Goal: Information Seeking & Learning: Check status

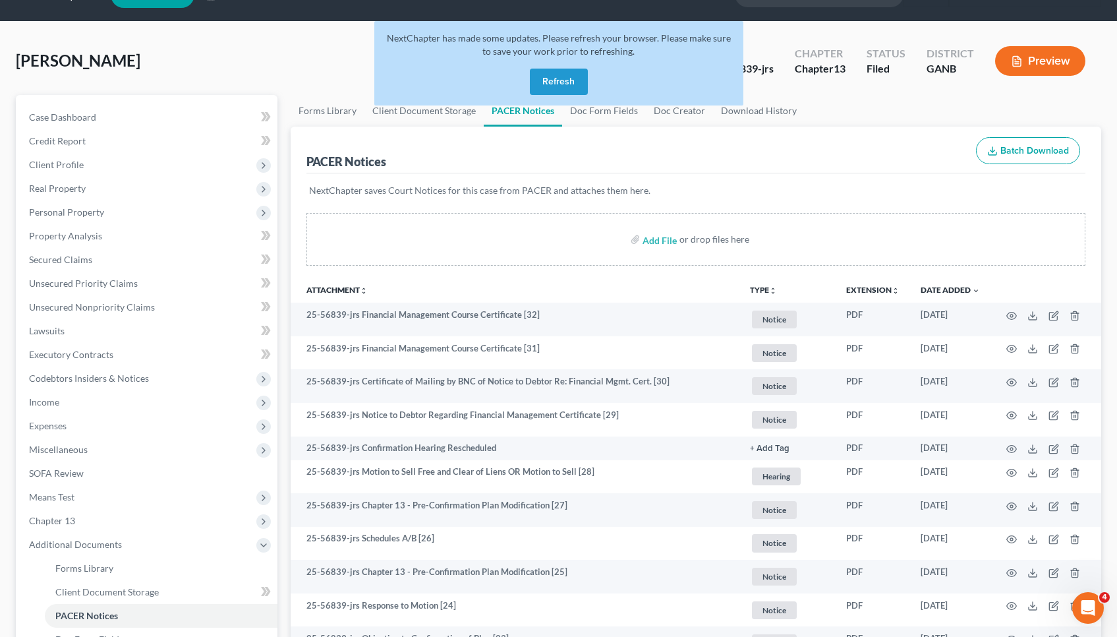
click at [542, 87] on button "Refresh" at bounding box center [559, 82] width 58 height 26
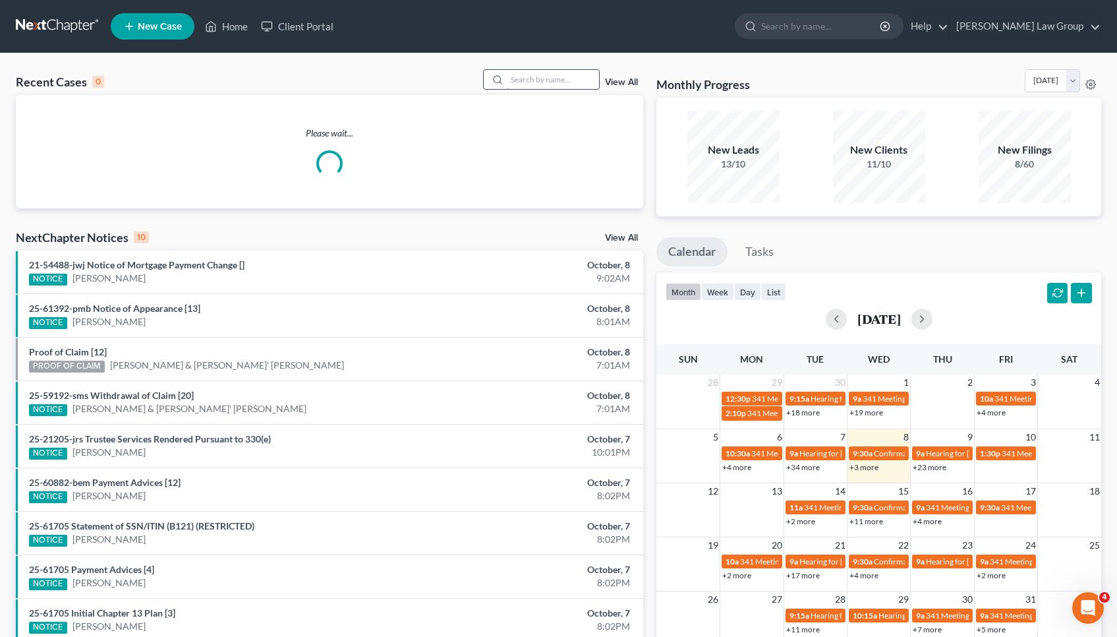
click at [585, 81] on input "search" at bounding box center [553, 79] width 92 height 19
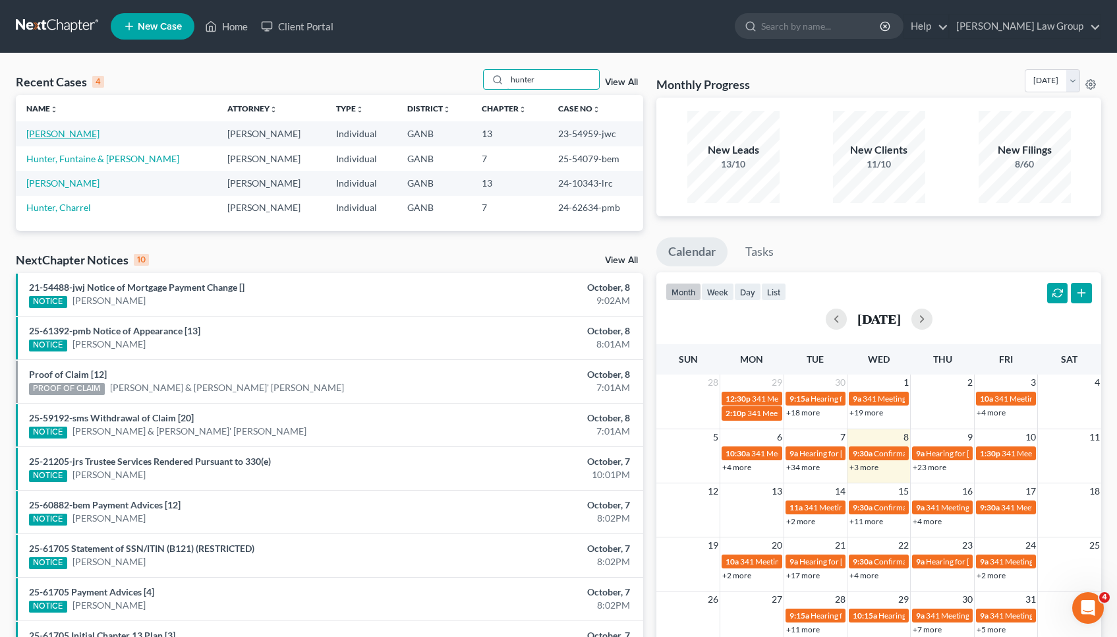
type input "hunter"
click at [72, 132] on link "Hunter, Shana" at bounding box center [62, 133] width 73 height 11
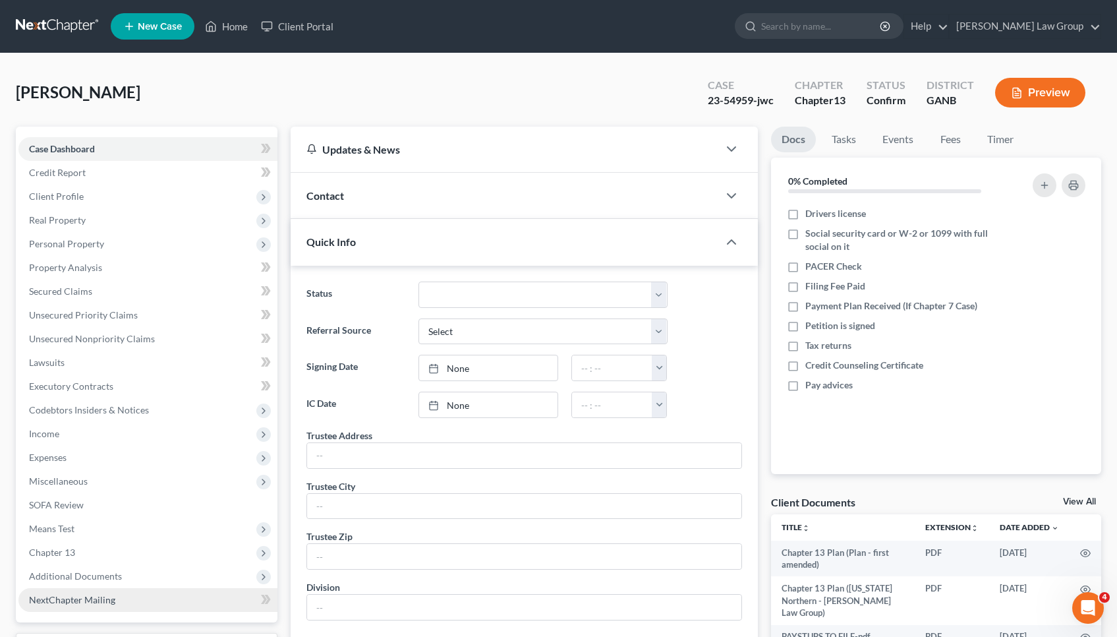
click at [61, 590] on link "NextChapter Mailing" at bounding box center [147, 600] width 259 height 24
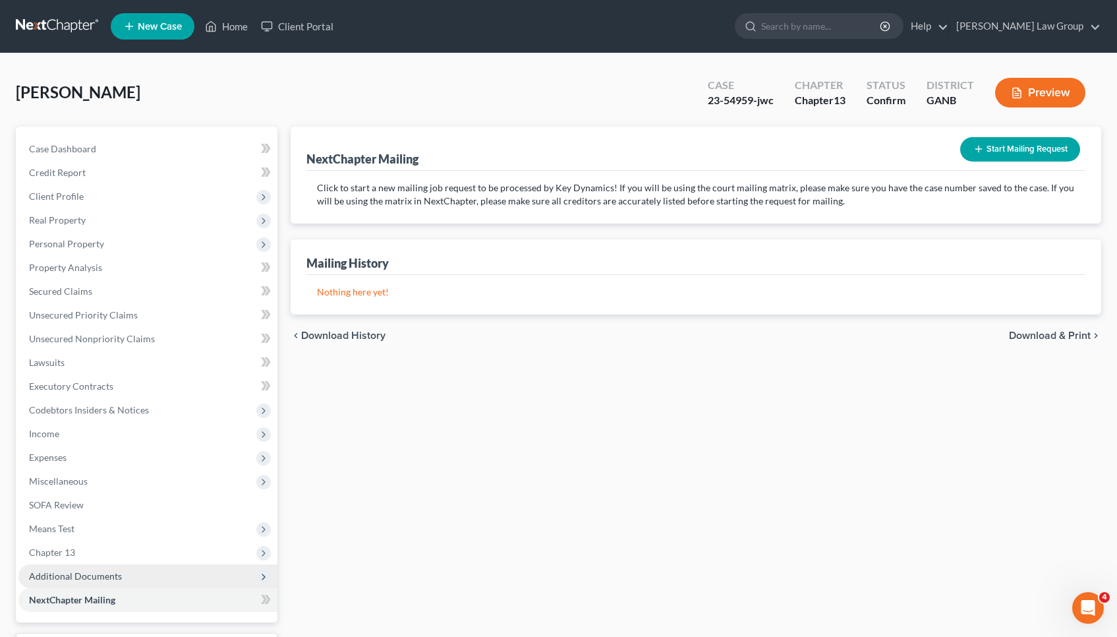
click at [61, 577] on span "Additional Documents" at bounding box center [75, 575] width 93 height 11
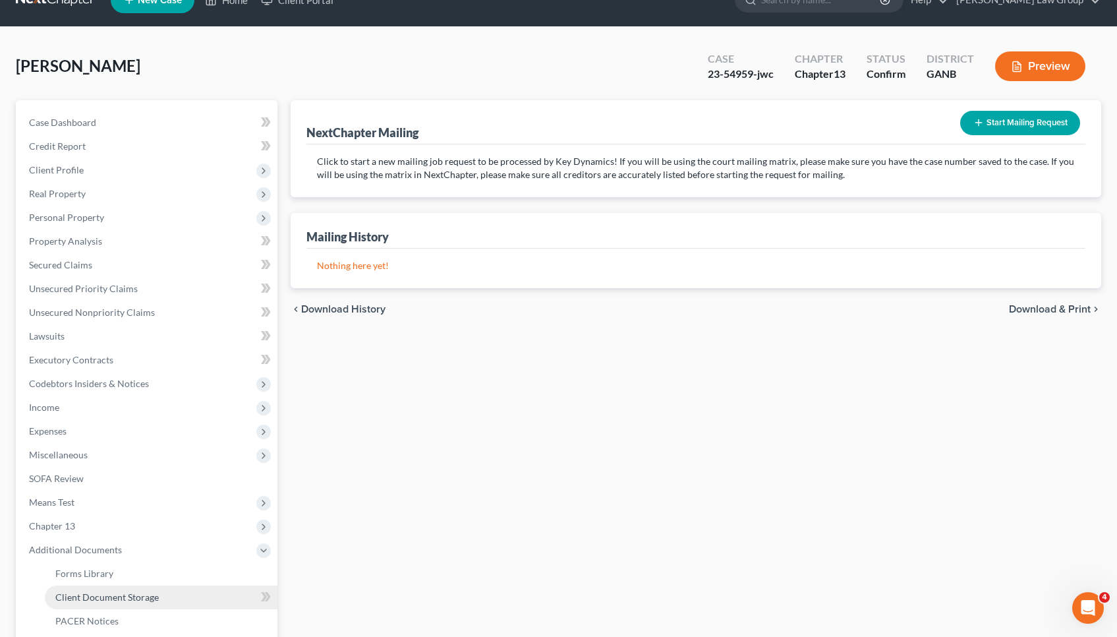
scroll to position [28, 0]
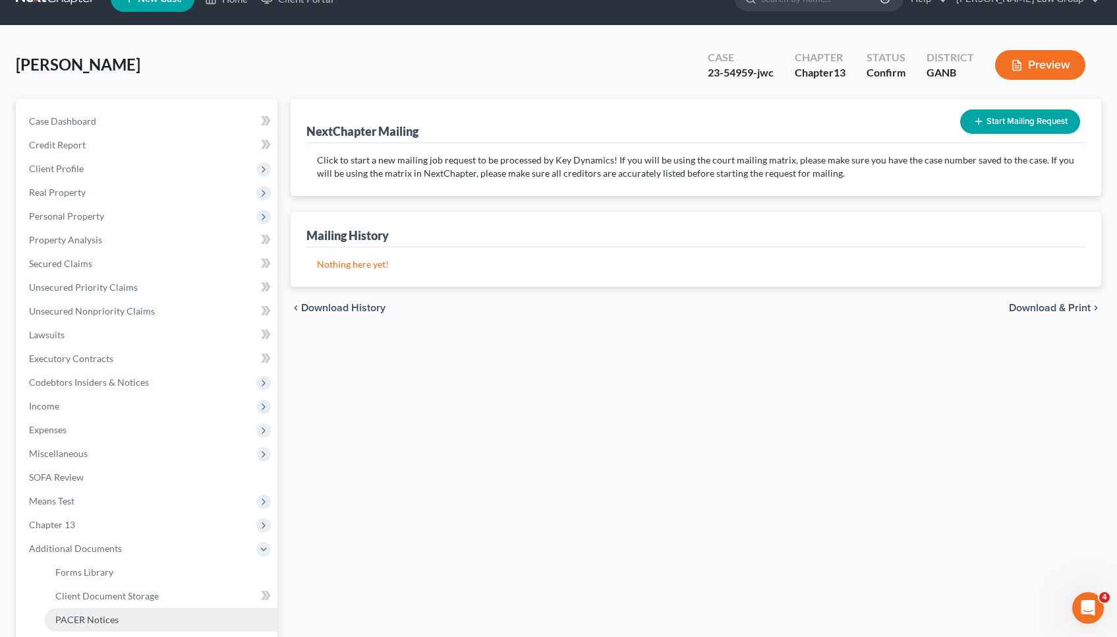
click at [85, 614] on span "PACER Notices" at bounding box center [86, 619] width 63 height 11
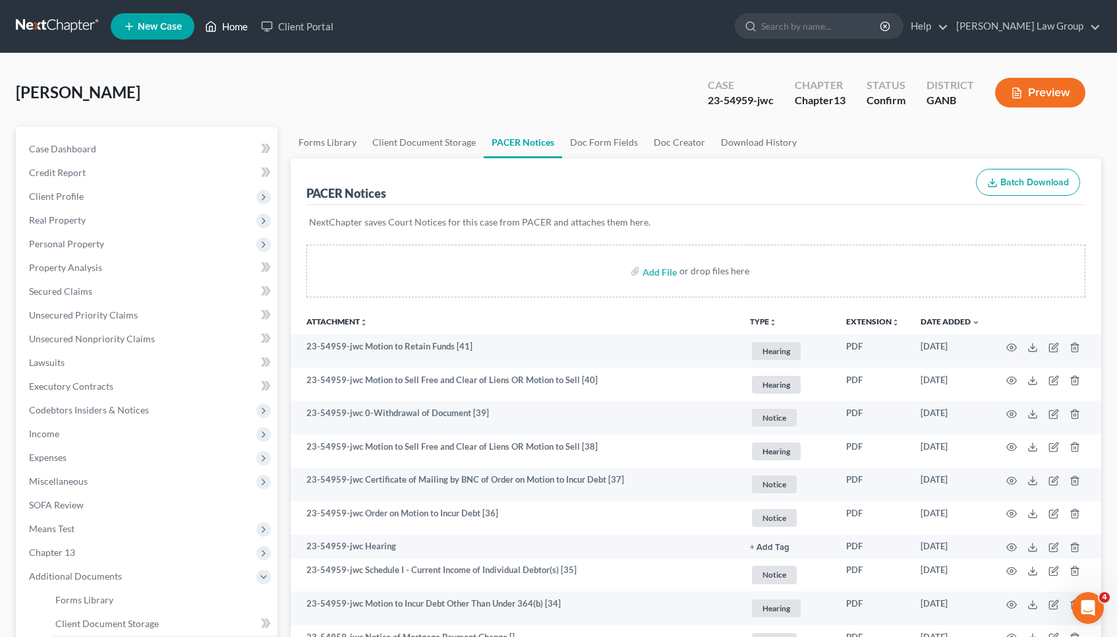
click at [228, 28] on link "Home" at bounding box center [226, 26] width 56 height 24
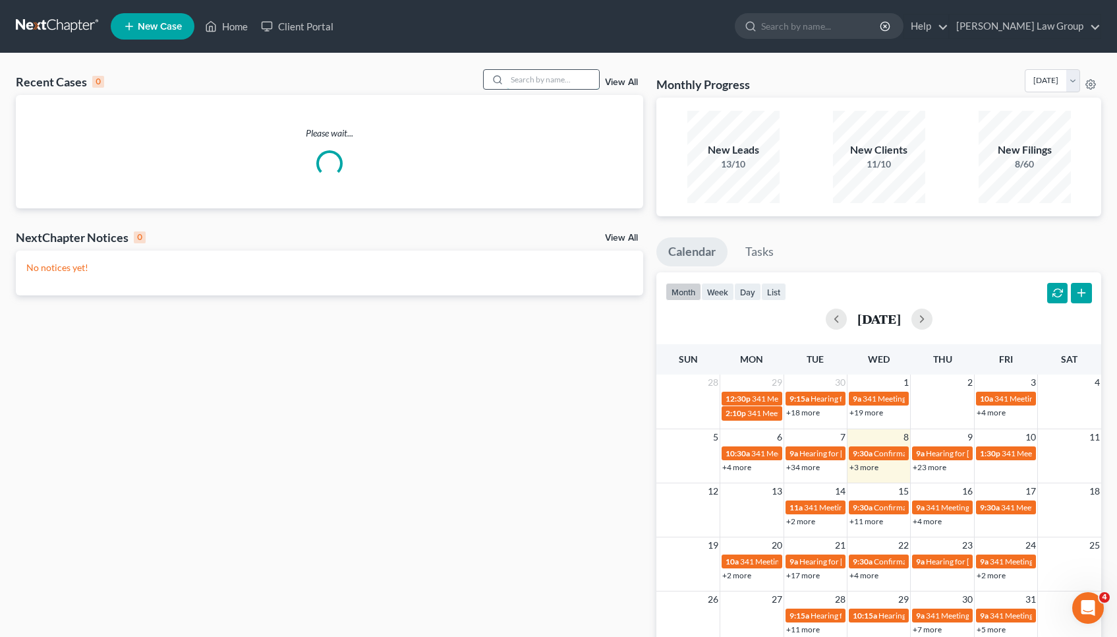
click at [554, 84] on input "search" at bounding box center [553, 79] width 92 height 19
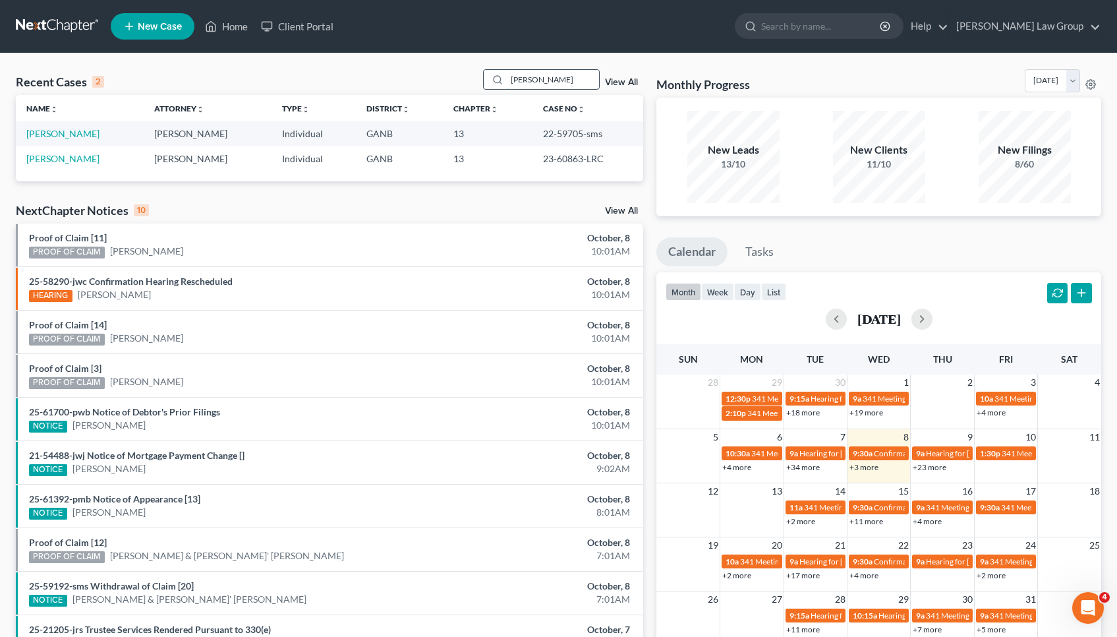
type input "Gayle"
drag, startPoint x: 554, startPoint y: 84, endPoint x: 68, endPoint y: 134, distance: 488.3
click at [68, 134] on link "Gayle, Carmella" at bounding box center [62, 133] width 73 height 11
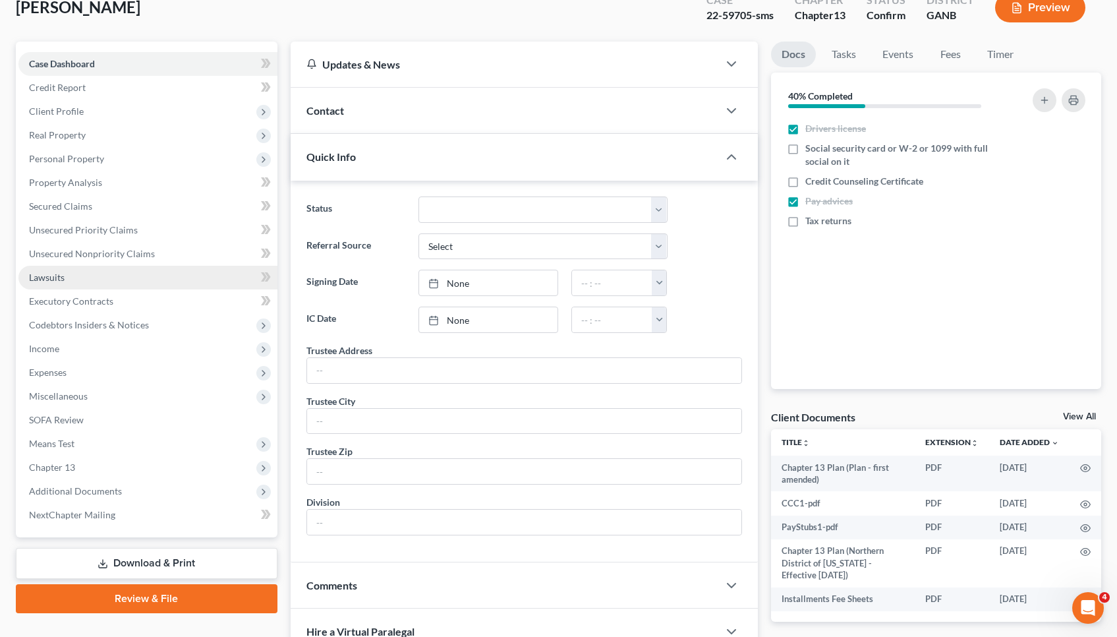
scroll to position [146, 0]
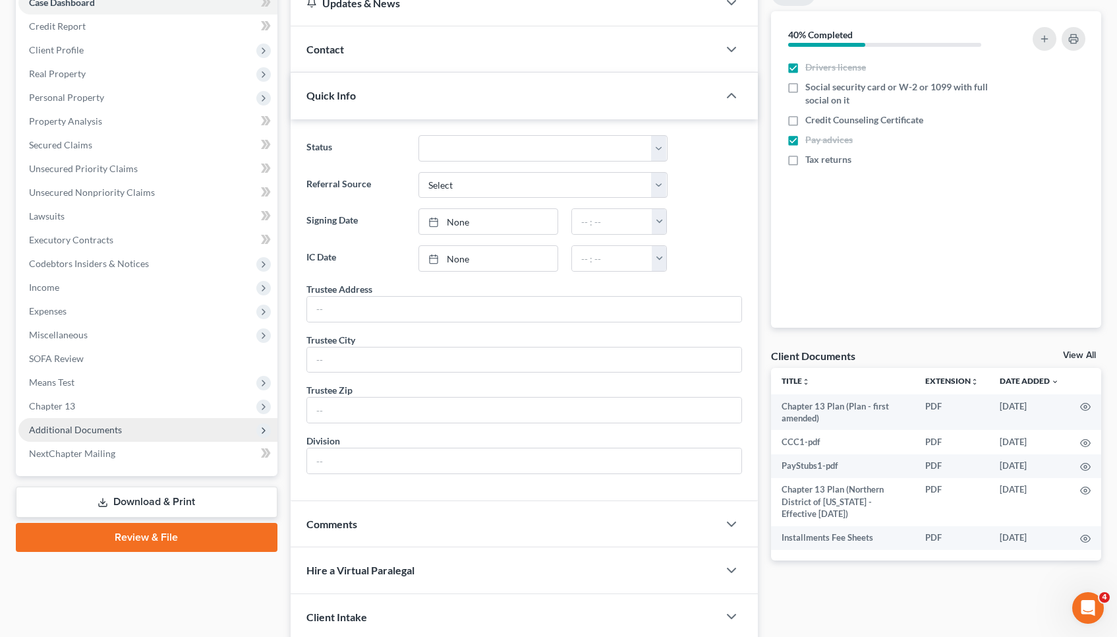
click at [100, 435] on span "Additional Documents" at bounding box center [147, 430] width 259 height 24
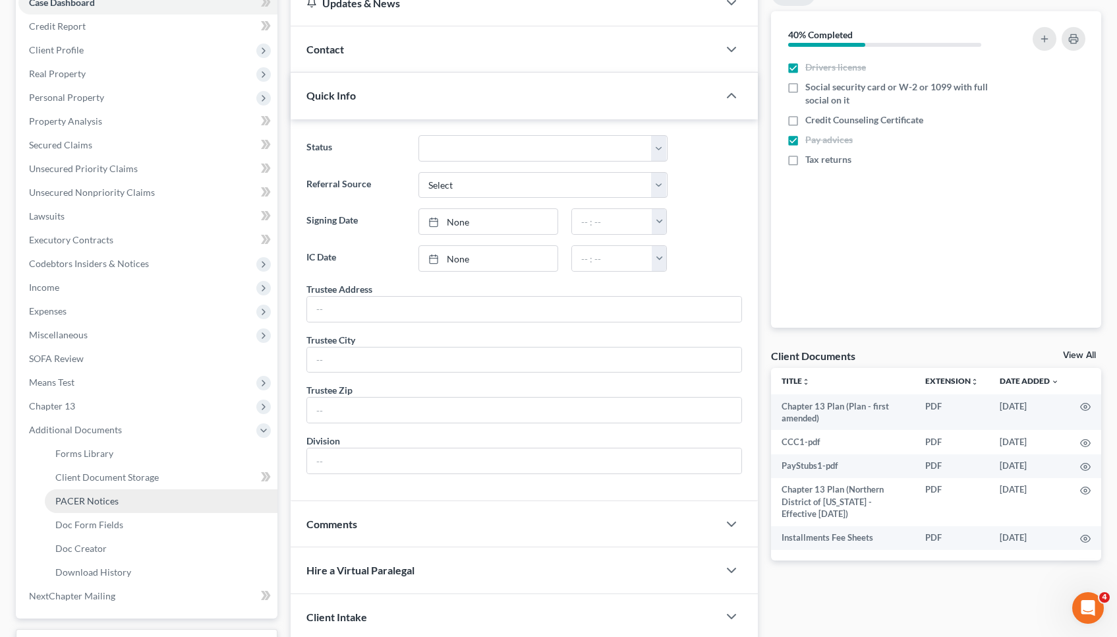
click at [150, 496] on link "PACER Notices" at bounding box center [161, 501] width 233 height 24
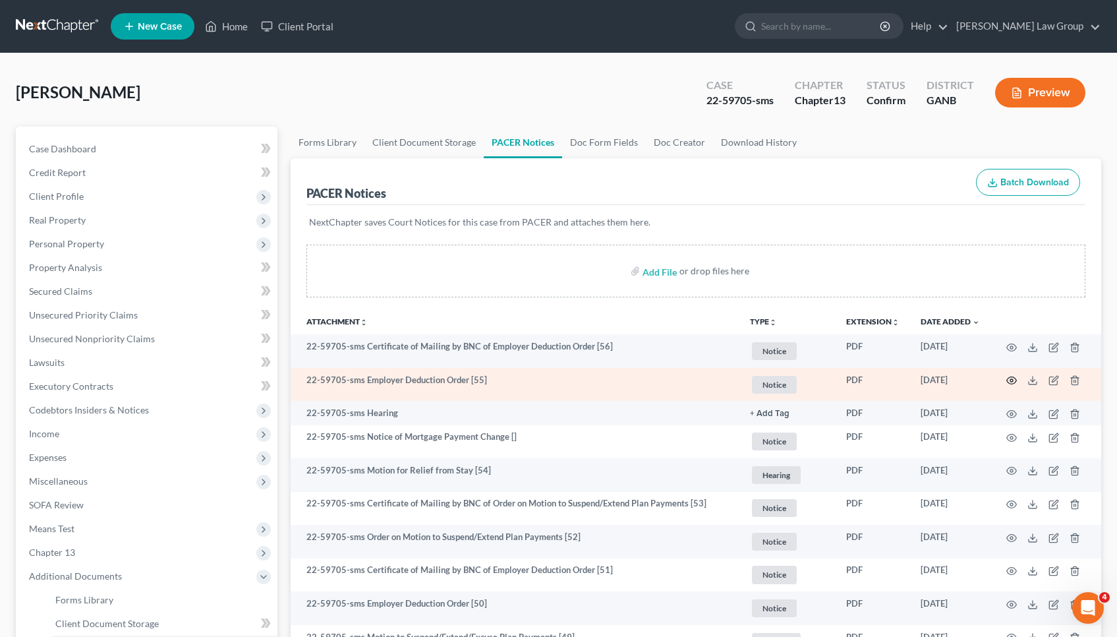
click at [1008, 378] on icon "button" at bounding box center [1011, 380] width 11 height 11
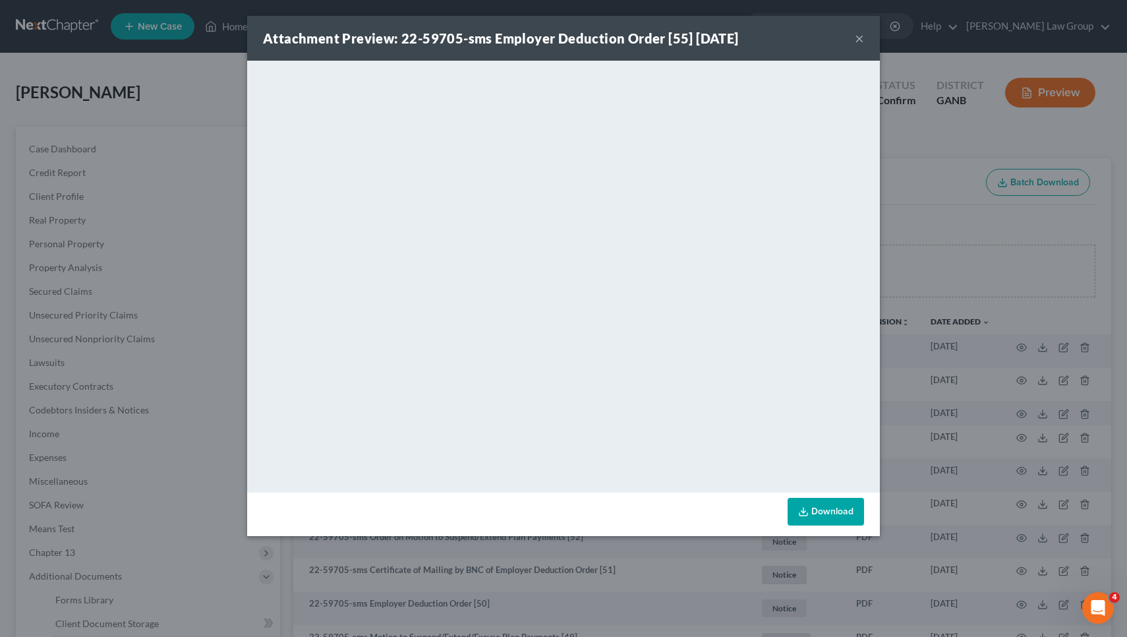
click at [859, 40] on button "×" at bounding box center [859, 38] width 9 height 16
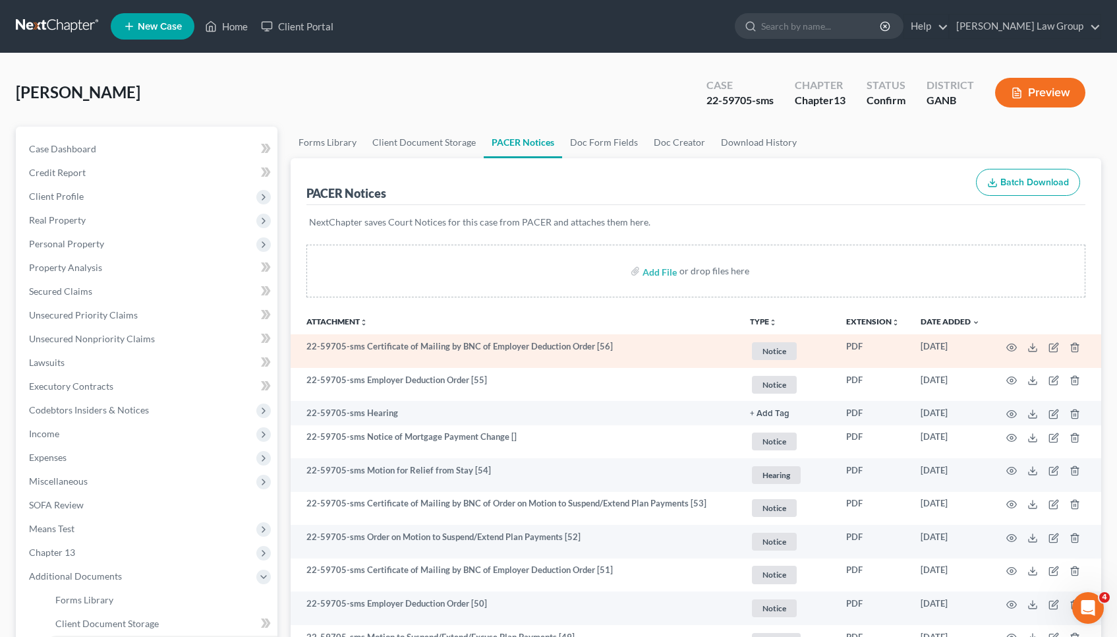
click at [630, 349] on td "22-59705-sms Certificate of Mailing by BNC of Employer Deduction Order [56]" at bounding box center [515, 351] width 449 height 34
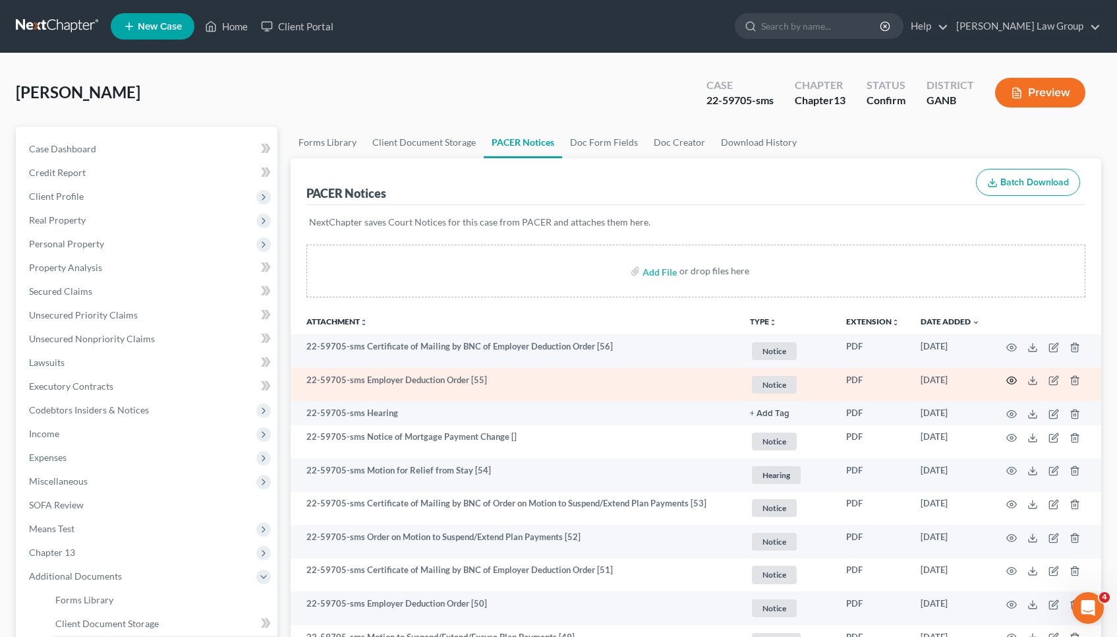
click at [1007, 385] on icon "button" at bounding box center [1011, 380] width 11 height 11
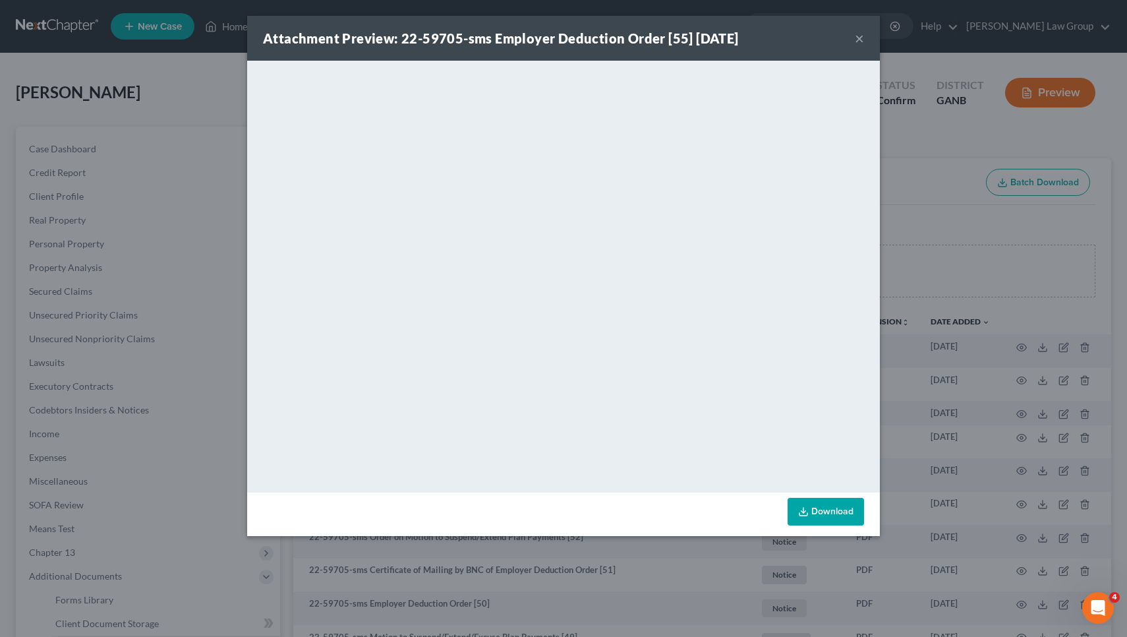
click at [860, 40] on button "×" at bounding box center [859, 38] width 9 height 16
